Goal: Task Accomplishment & Management: Manage account settings

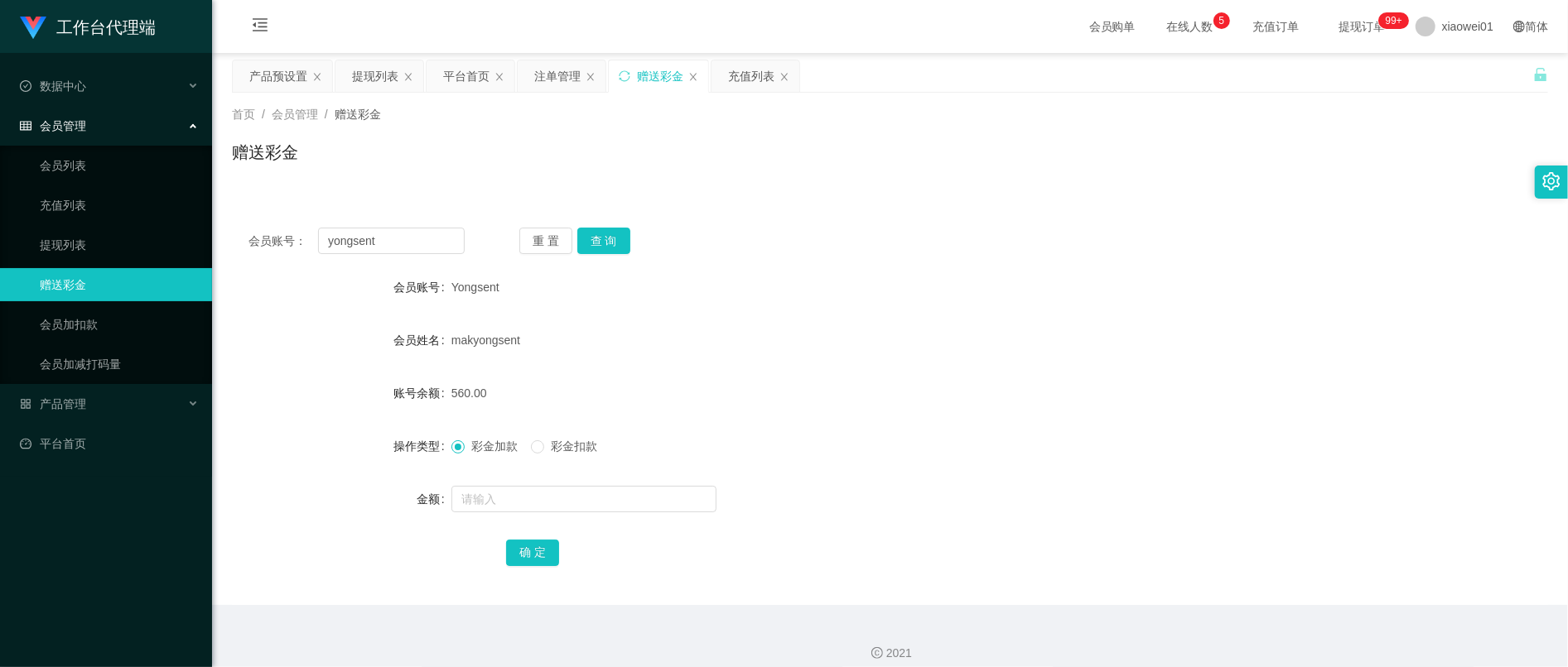
drag, startPoint x: 416, startPoint y: 239, endPoint x: 97, endPoint y: 223, distance: 319.4
click at [98, 223] on section "工作台代理端 数据中心 会员管理 会员列表 充值列表 提现列表 赠送彩金 会员加扣款 会员加减打码量 产品管理 开奖记录 注单管理 产品列表 即时注单 产品预…" at bounding box center [784, 341] width 1568 height 682
type input "Lawrence89"
click at [608, 242] on button "查 询" at bounding box center [603, 241] width 53 height 27
click at [557, 502] on input "text" at bounding box center [584, 499] width 265 height 27
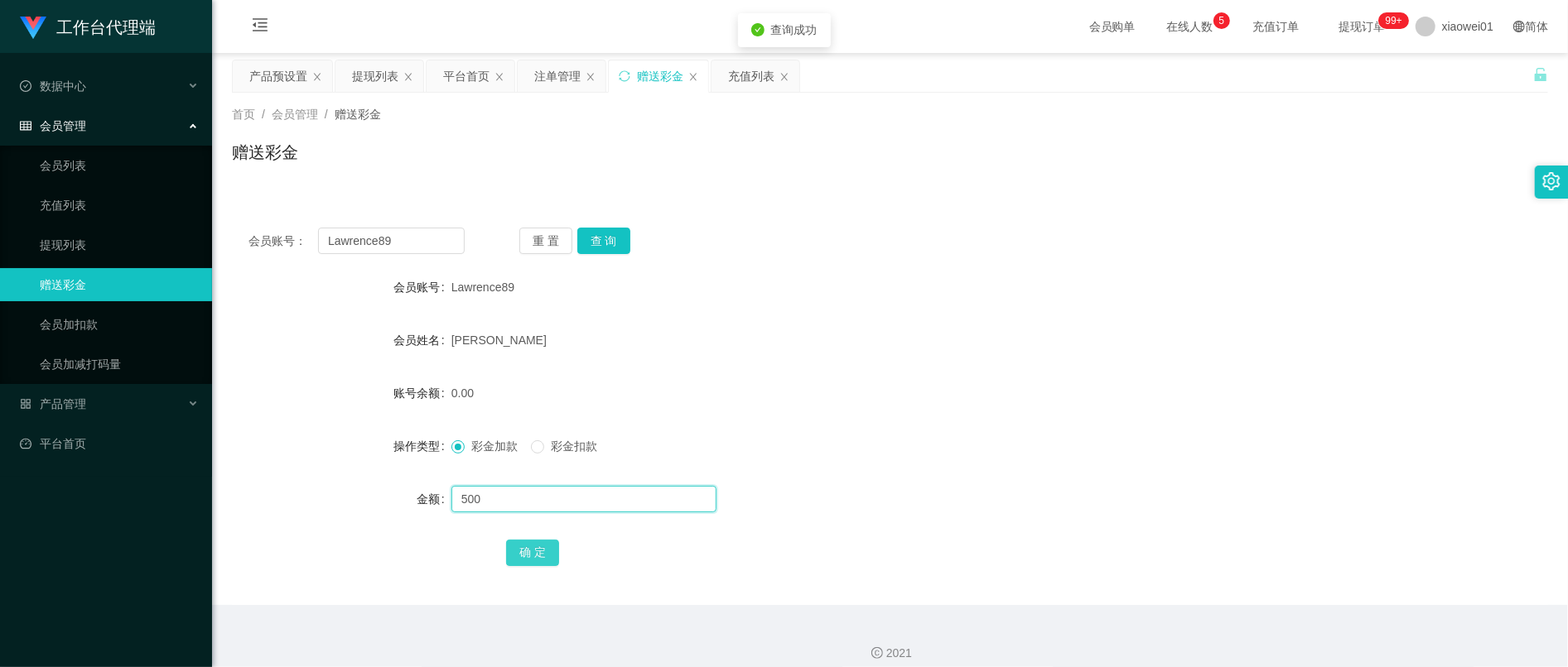
type input "500"
click at [528, 555] on button "确 定" at bounding box center [532, 553] width 53 height 27
click at [991, 363] on form "会员账号 Lawrence89 会员姓名 [PERSON_NAME] 账号余额 0.00 操作类型 彩金加款 彩金扣款 金额 确 定" at bounding box center [889, 420] width 1316 height 298
click at [412, 233] on input "Lawrence89" at bounding box center [391, 241] width 146 height 27
drag, startPoint x: 402, startPoint y: 239, endPoint x: 171, endPoint y: 215, distance: 232.2
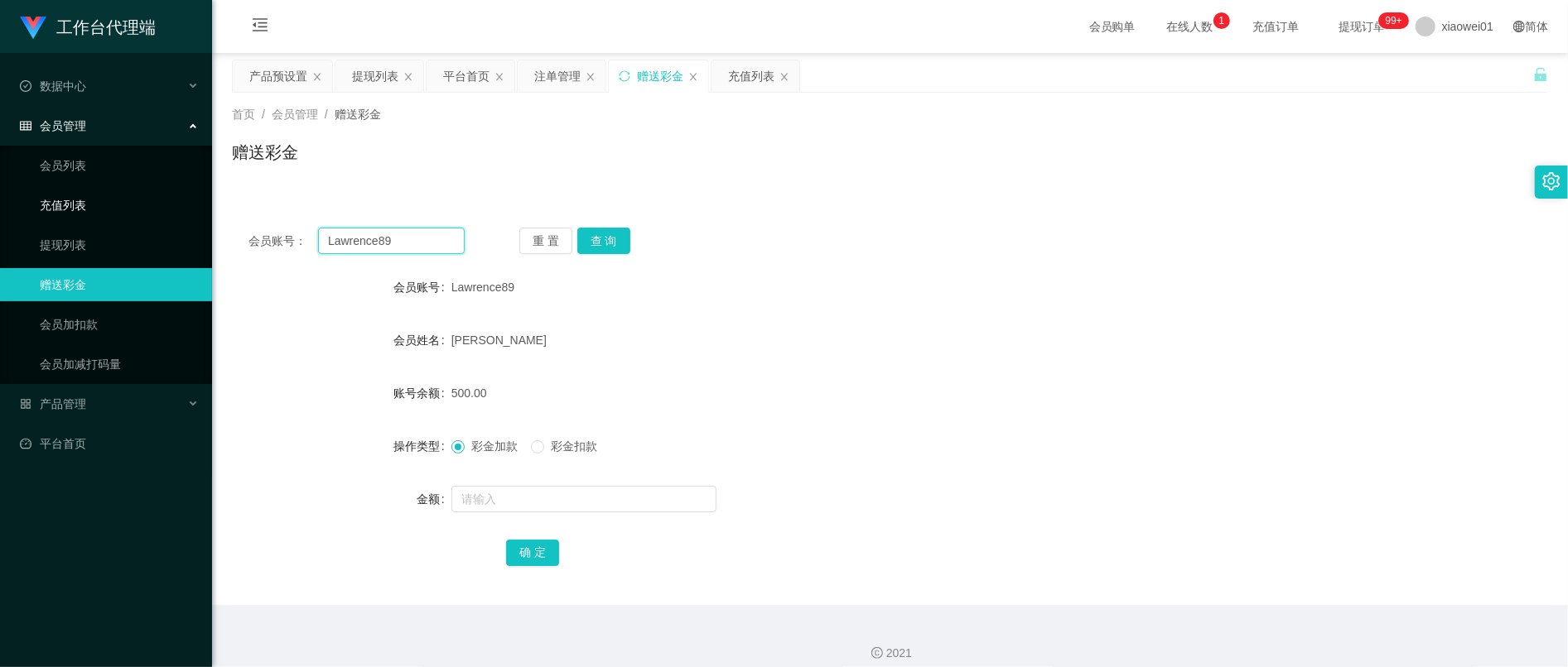
click at [174, 217] on section "工作台代理端 数据中心 会员管理 会员列表 充值列表 提现列表 赠送彩金 会员加扣款 会员加减打码量 产品管理 开奖记录 注单管理 产品列表 即时注单 产品预…" at bounding box center [784, 341] width 1568 height 682
paste input "yap8657"
type input "yap8657"
click at [606, 236] on button "查 询" at bounding box center [603, 241] width 53 height 27
click at [559, 496] on input "text" at bounding box center [584, 499] width 265 height 27
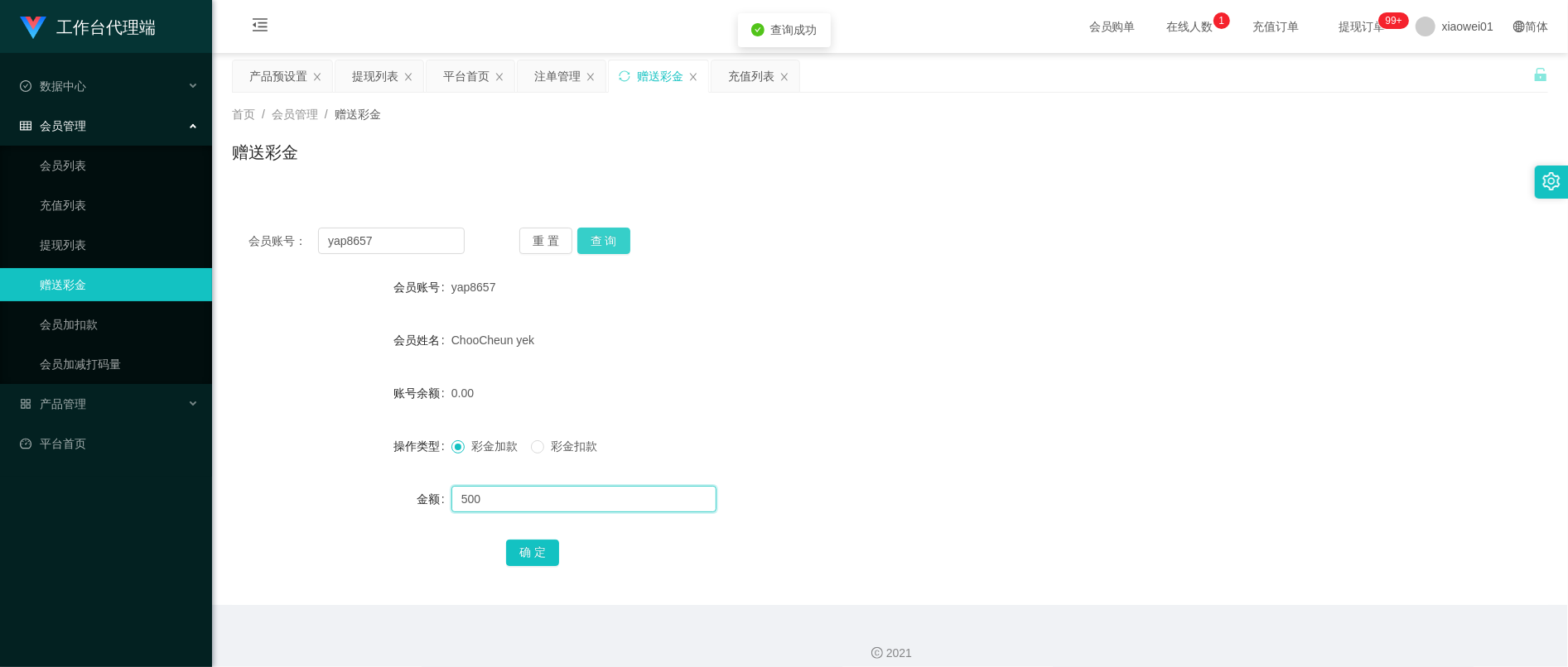
type input "500"
click at [601, 235] on button "查 询" at bounding box center [603, 241] width 53 height 27
click at [542, 495] on input "text" at bounding box center [584, 499] width 265 height 27
type input "500"
click at [544, 550] on button "确 定" at bounding box center [532, 553] width 53 height 27
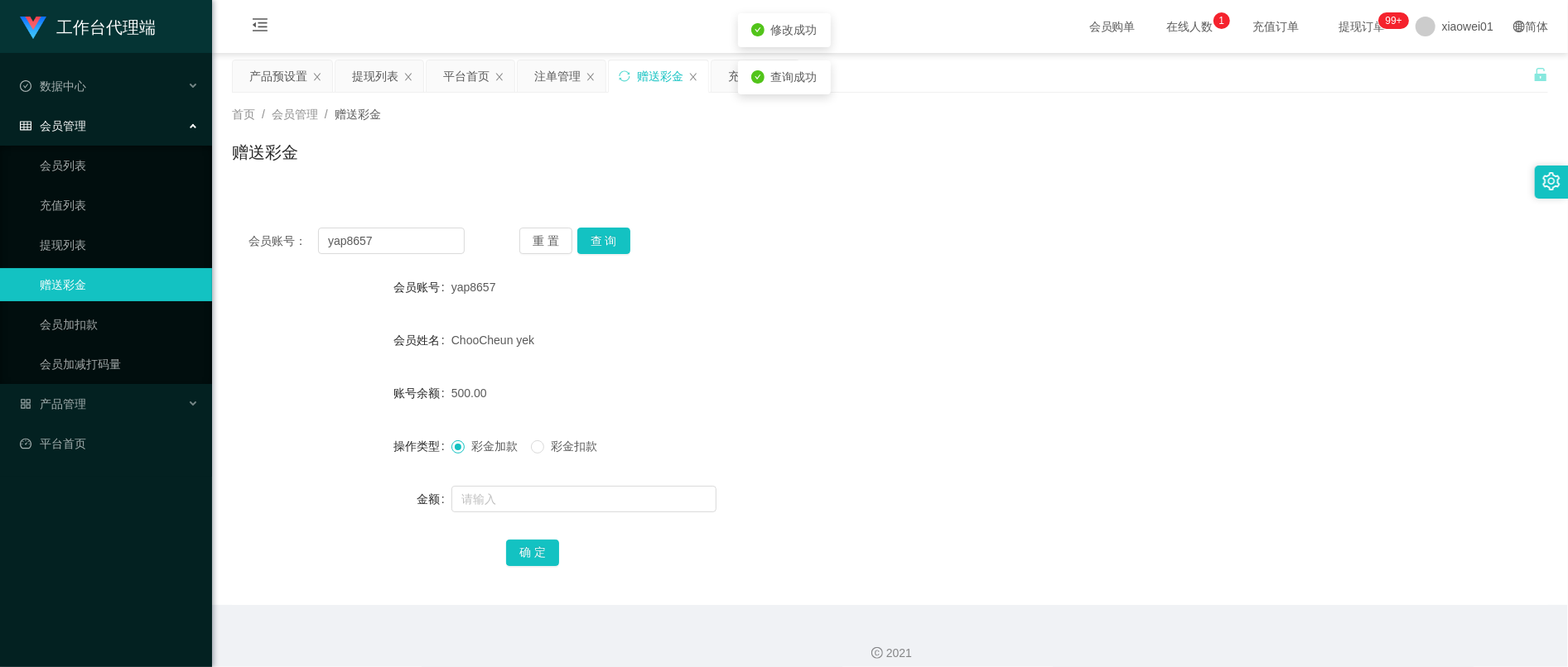
click at [876, 342] on div "ChooCheun yek" at bounding box center [835, 340] width 768 height 33
drag, startPoint x: 395, startPoint y: 239, endPoint x: 130, endPoint y: 224, distance: 265.4
click at [144, 224] on section "工作台代理端 数据中心 会员管理 会员列表 充值列表 提现列表 赠送彩金 会员加扣款 会员加减打码量 产品管理 开奖记录 注单管理 产品列表 即时注单 产品预…" at bounding box center [784, 341] width 1568 height 682
paste input "con123456"
type input "con1234567"
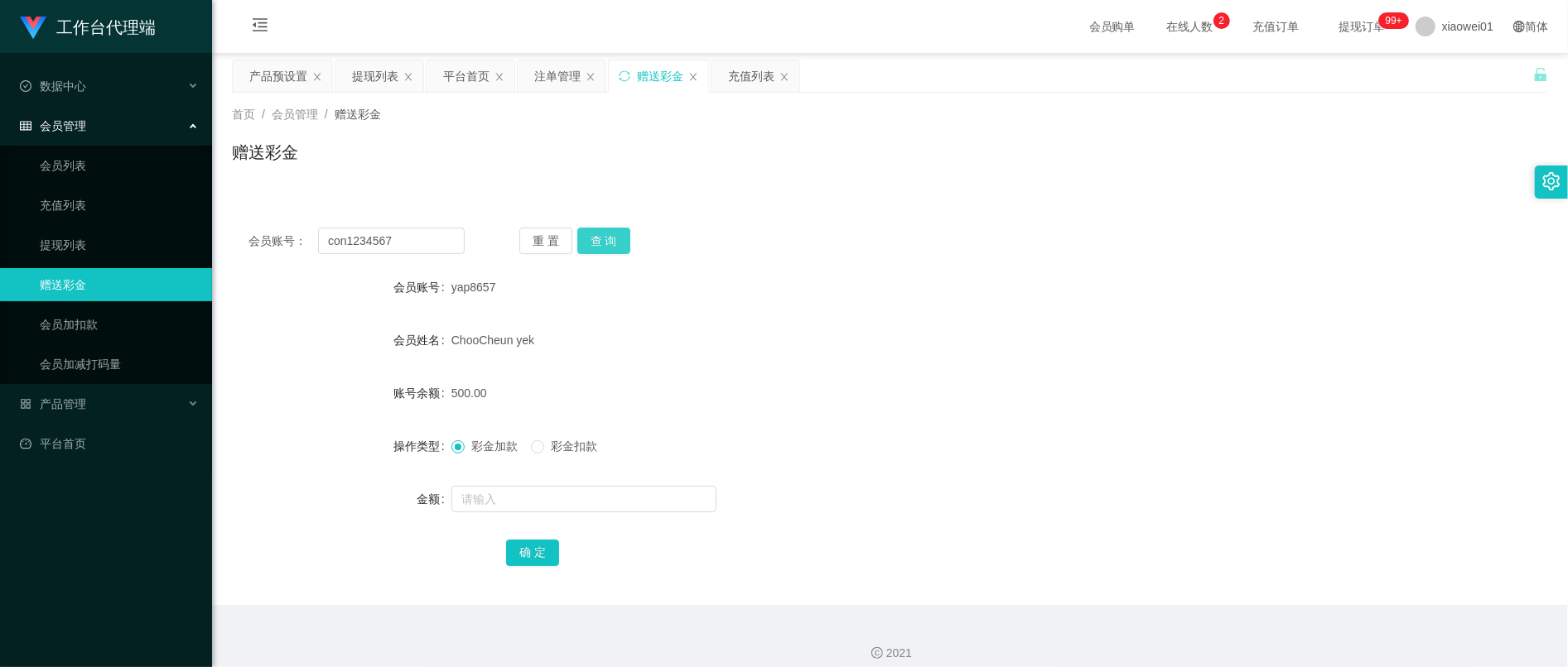
click at [630, 250] on div "重 置 查 询" at bounding box center [627, 241] width 216 height 27
click at [616, 246] on button "查 询" at bounding box center [603, 241] width 53 height 27
click at [545, 508] on input "text" at bounding box center [584, 499] width 265 height 27
type input "500"
click at [502, 557] on div "确 定" at bounding box center [889, 552] width 1316 height 33
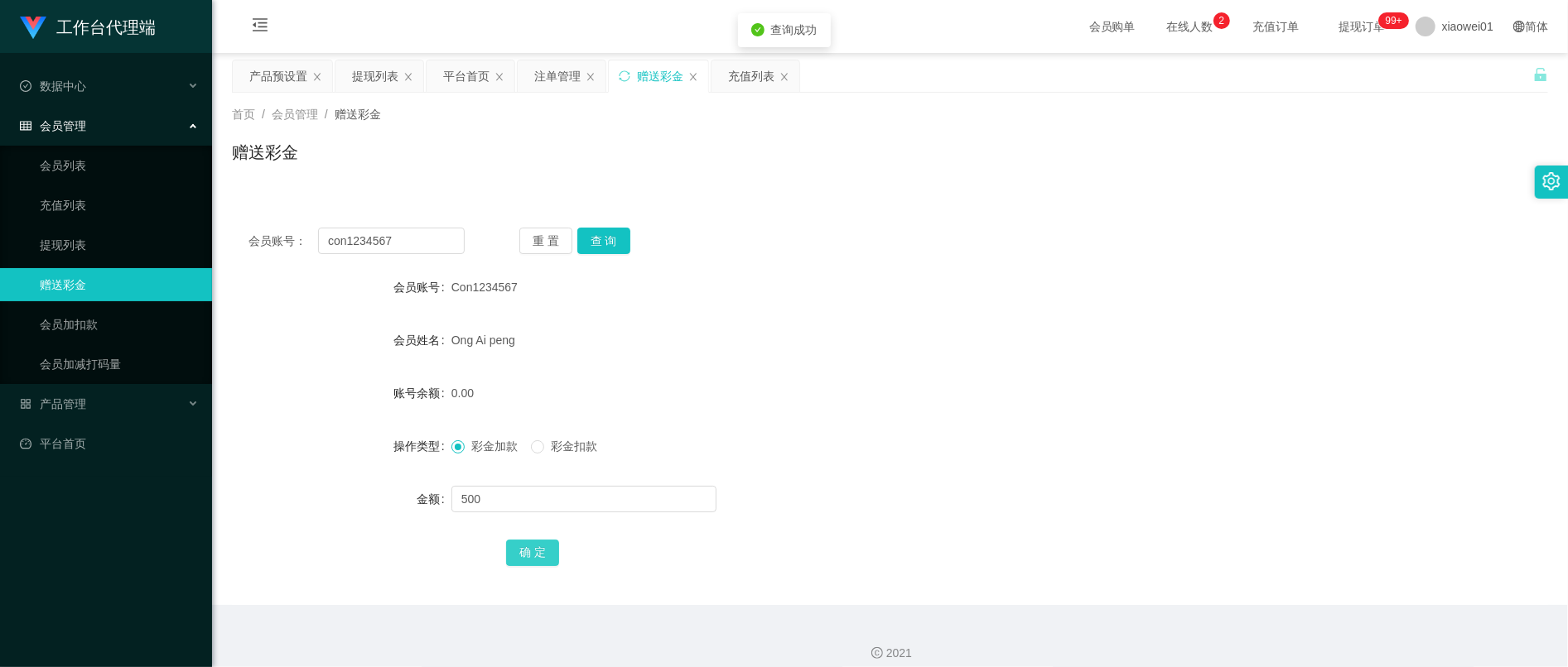
click at [530, 553] on button "确 定" at bounding box center [532, 553] width 53 height 27
click at [909, 382] on div "0.00" at bounding box center [835, 393] width 768 height 33
